Goal: Transaction & Acquisition: Purchase product/service

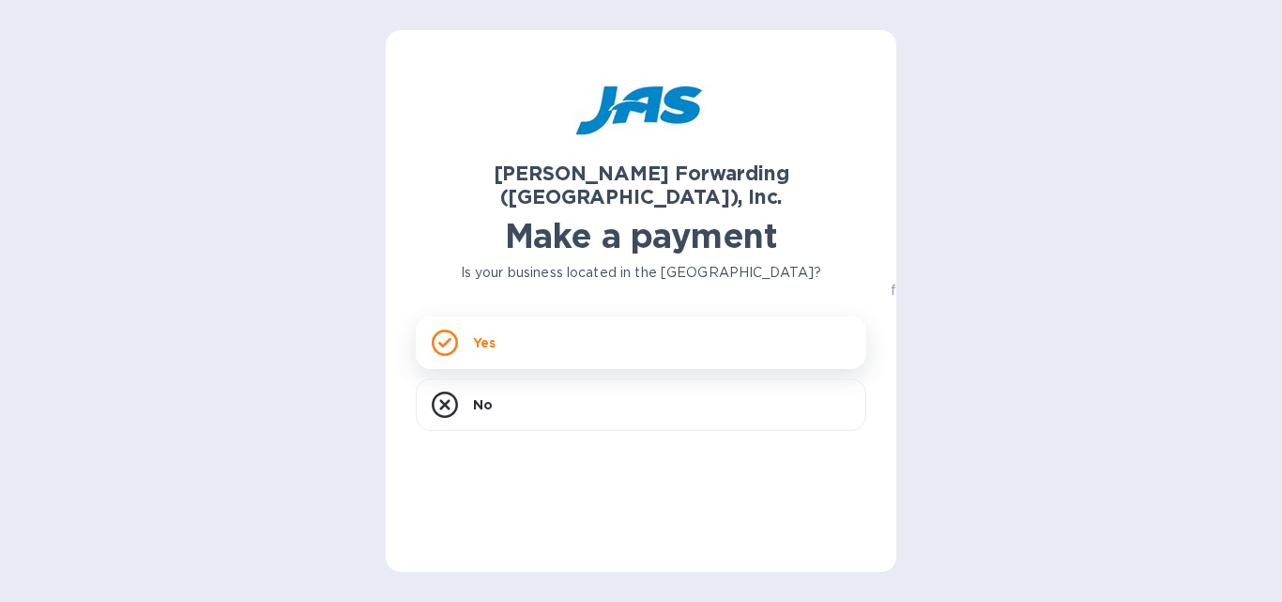
click at [494, 333] on p "Yes" at bounding box center [484, 342] width 23 height 19
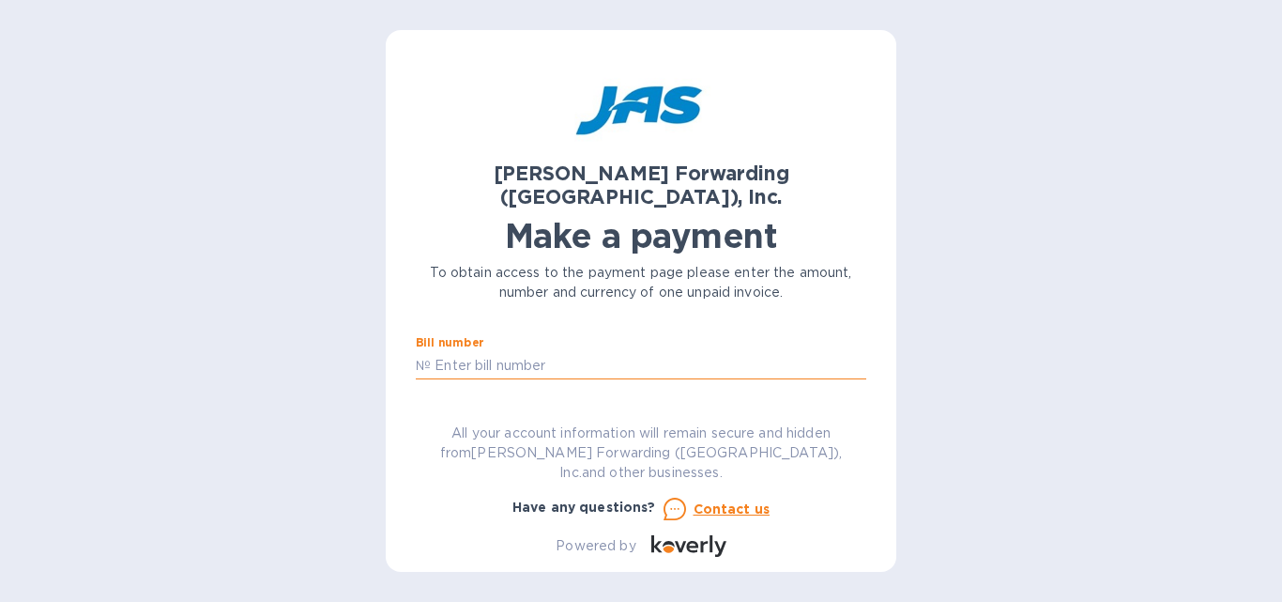
click at [464, 351] on input "text" at bounding box center [648, 365] width 435 height 28
click at [491, 351] on input "text" at bounding box center [648, 365] width 435 height 28
click at [650, 96] on img at bounding box center [640, 107] width 167 height 94
click at [485, 351] on input "text" at bounding box center [648, 365] width 435 height 28
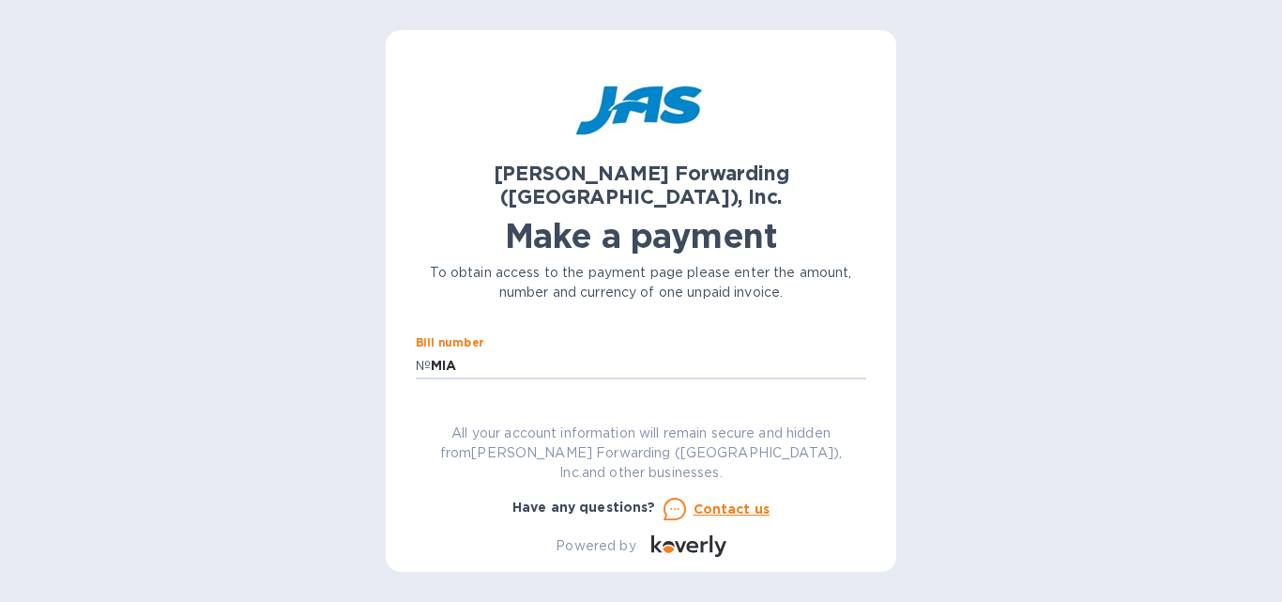
type input "MIA503365562"
click at [429, 405] on input "text" at bounding box center [549, 419] width 251 height 28
type input "7,514.57"
click at [1036, 223] on div "[PERSON_NAME] Forwarding ([GEOGRAPHIC_DATA]), Inc. Make a payment To obtain acc…" at bounding box center [641, 301] width 1282 height 602
drag, startPoint x: 858, startPoint y: 322, endPoint x: 868, endPoint y: 320, distance: 10.5
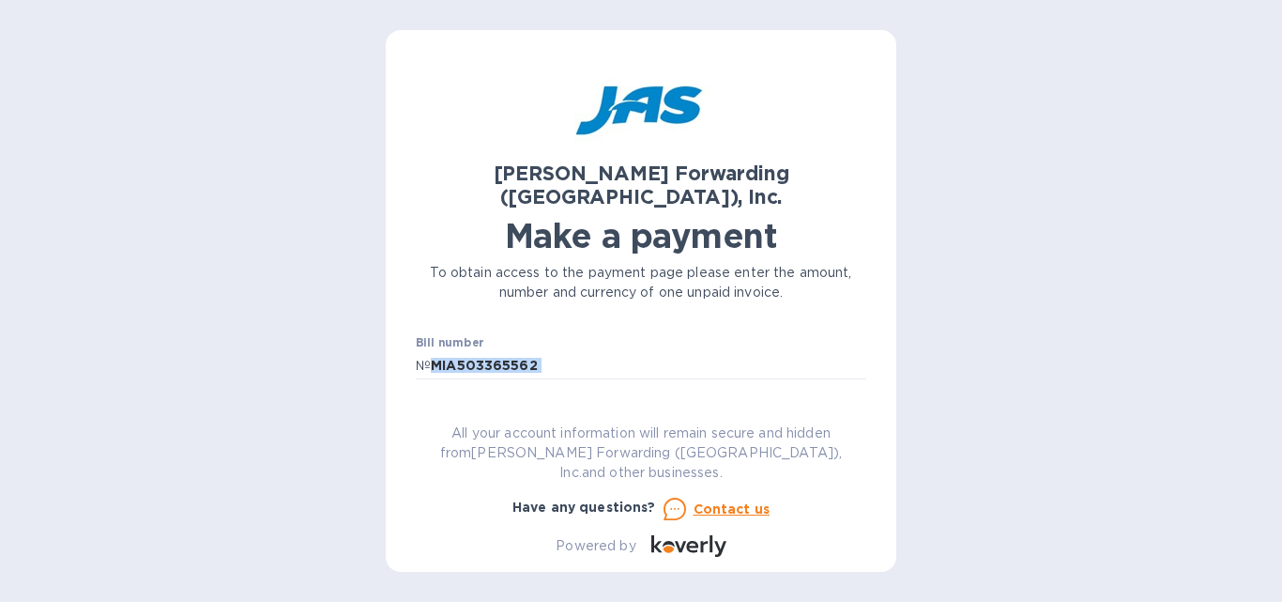
click at [865, 350] on div "Bill number № MIA503365562 Amount $ 7,514.57 Currency USD Business name Custome…" at bounding box center [641, 361] width 450 height 50
drag, startPoint x: 514, startPoint y: 360, endPoint x: 517, endPoint y: 370, distance: 9.8
click at [517, 381] on input "text" at bounding box center [641, 395] width 450 height 28
type input "Black Tip, LLC dba Cabletek Wiring Products"
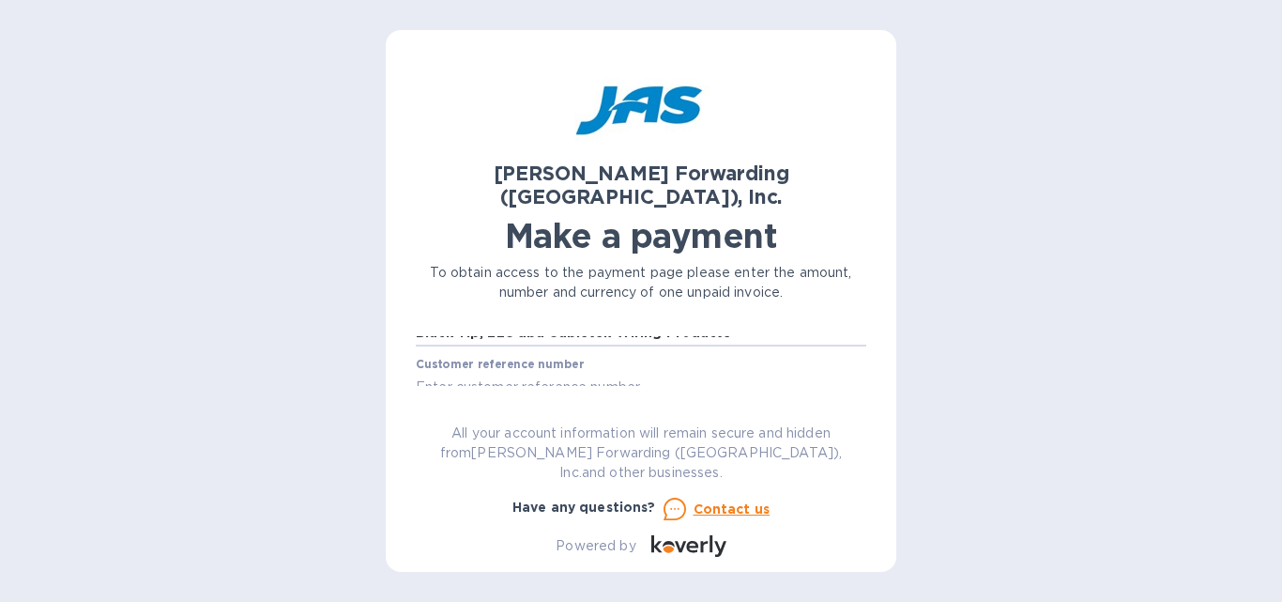
scroll to position [114, 0]
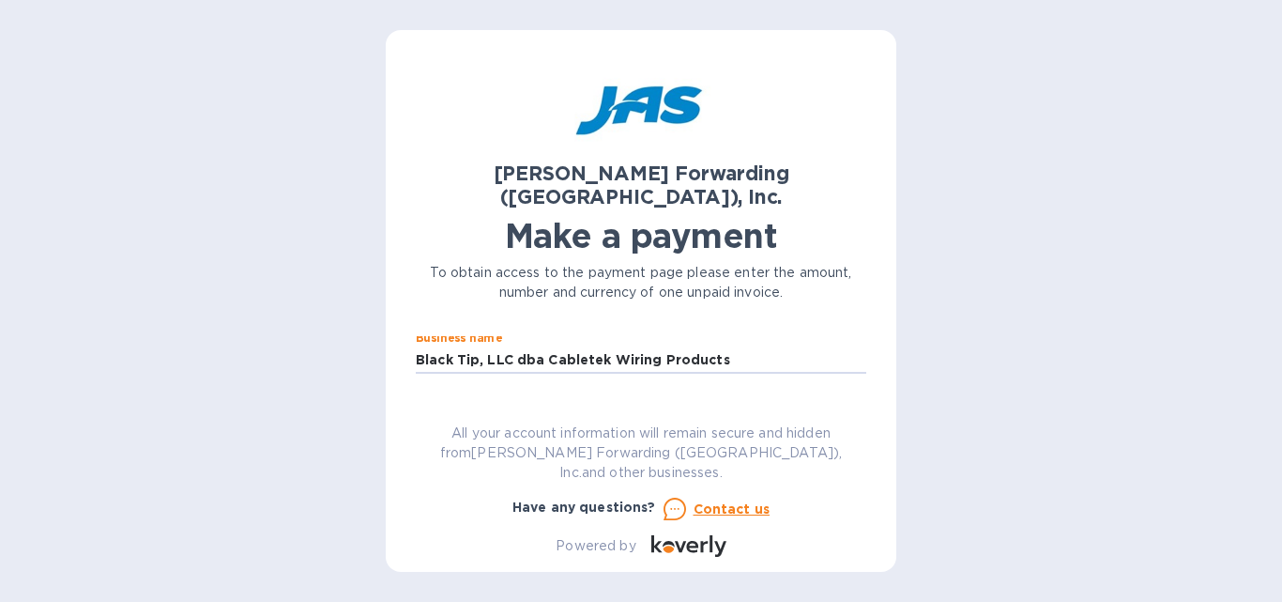
click at [433, 400] on input "text" at bounding box center [641, 414] width 450 height 28
type input "BLATIPEIA"
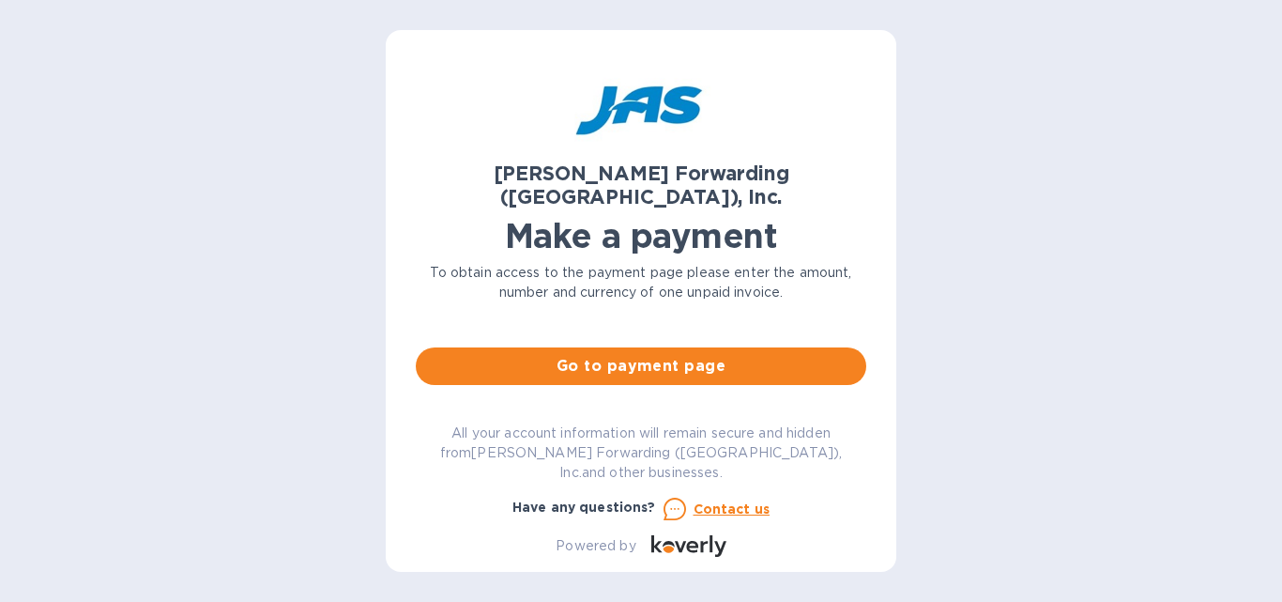
scroll to position [192, 0]
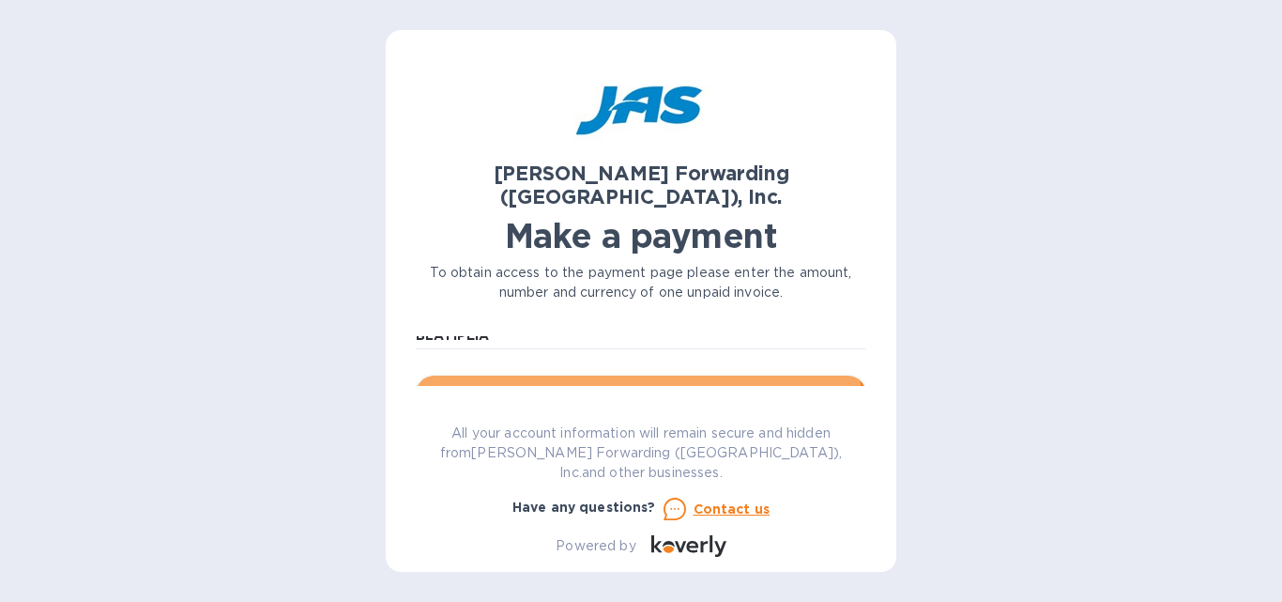
click at [636, 383] on span "Go to payment page" at bounding box center [641, 394] width 420 height 23
